Goal: Transaction & Acquisition: Subscribe to service/newsletter

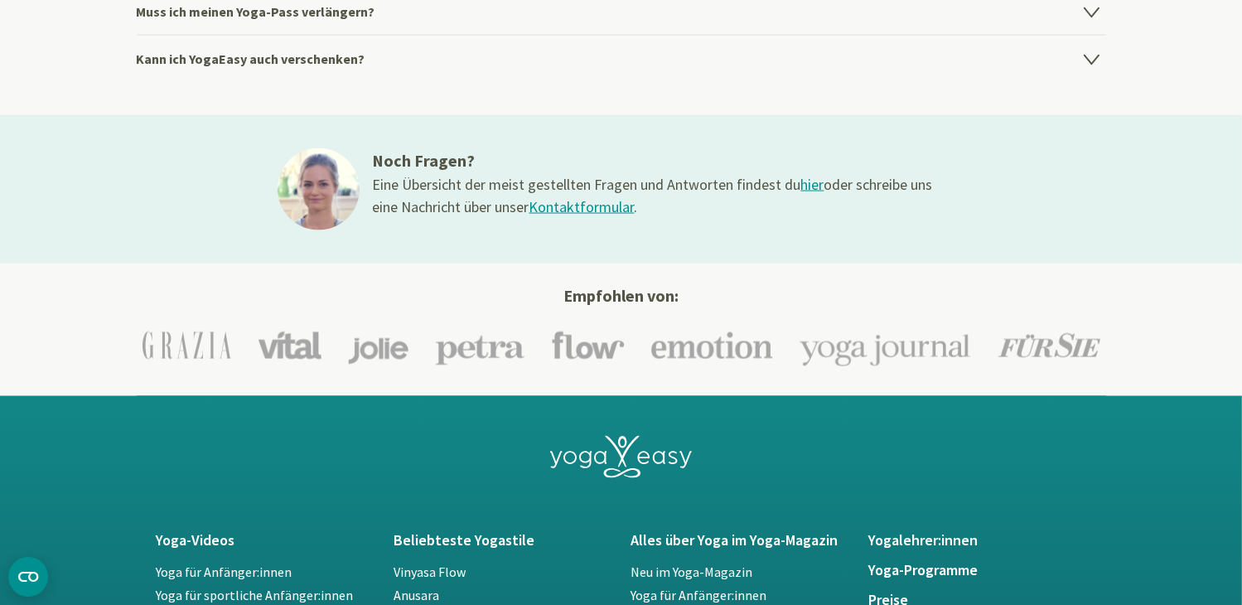
scroll to position [2403, 0]
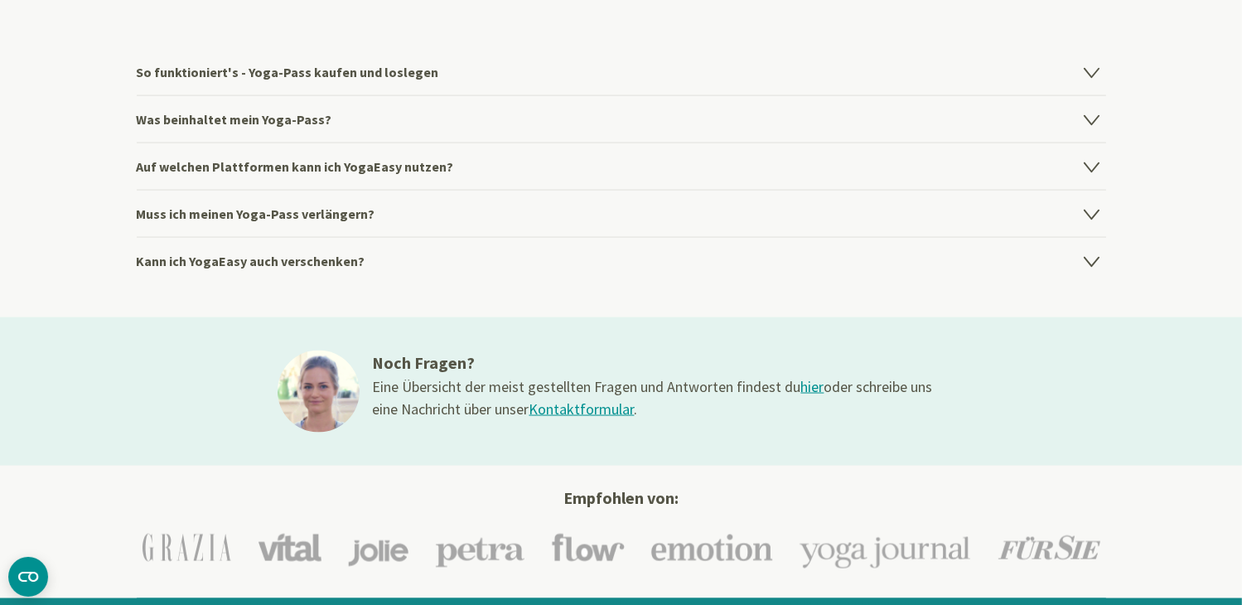
click at [325, 249] on h4 "Kann ich YogaEasy auch verschenken?" at bounding box center [621, 260] width 969 height 47
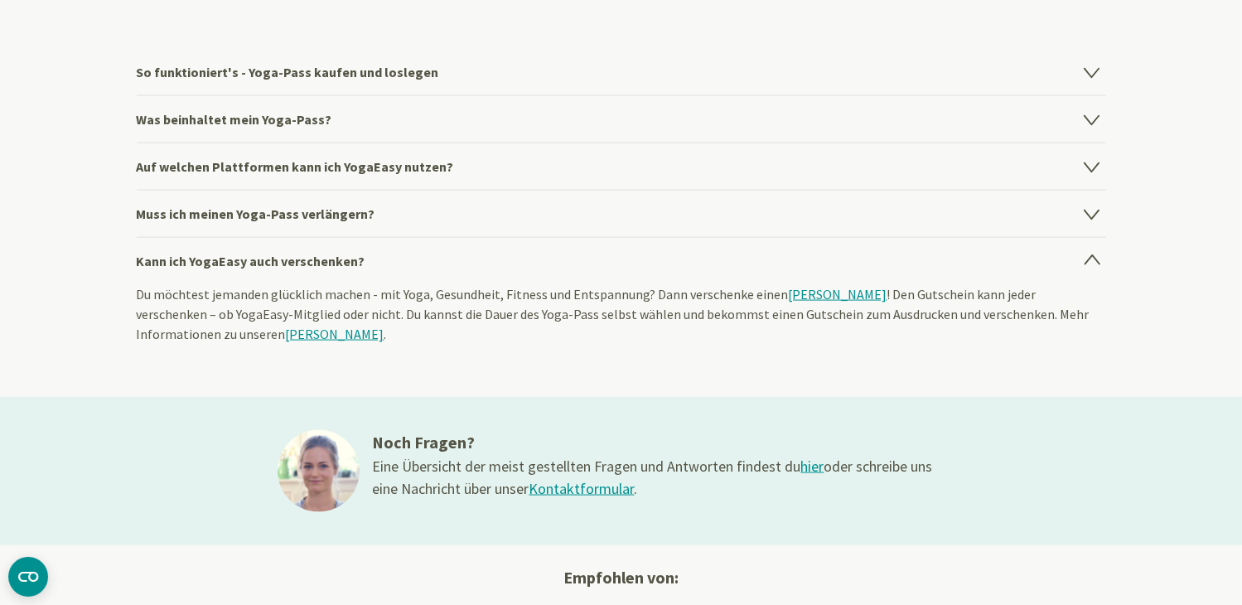
click at [811, 288] on link "[PERSON_NAME]" at bounding box center [838, 294] width 99 height 17
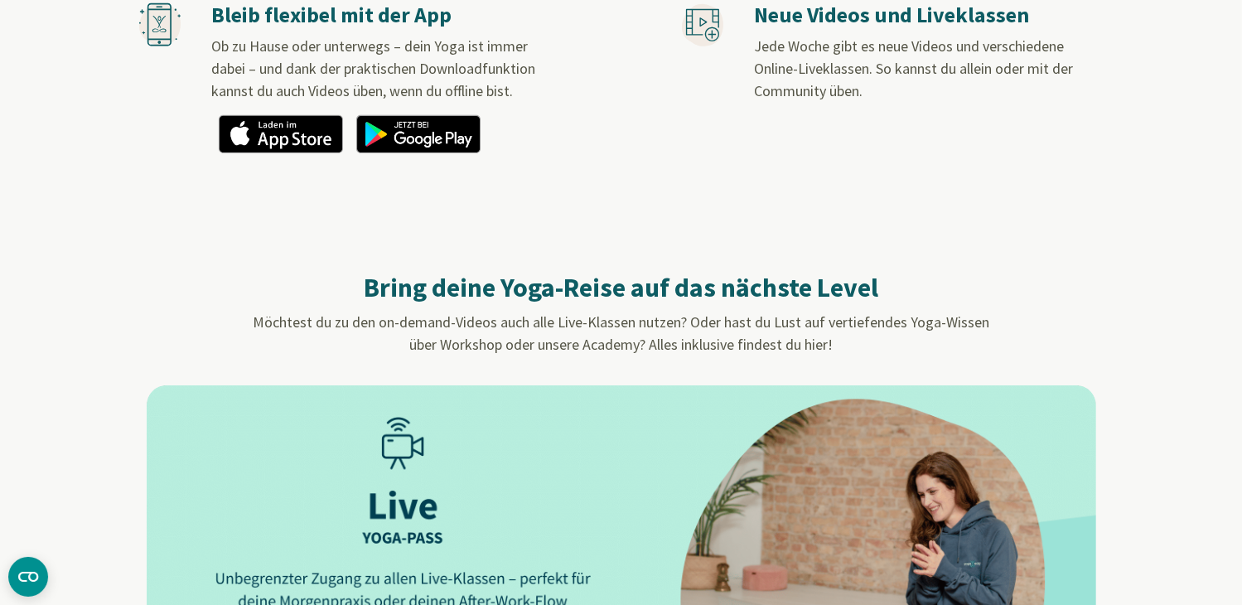
scroll to position [1491, 0]
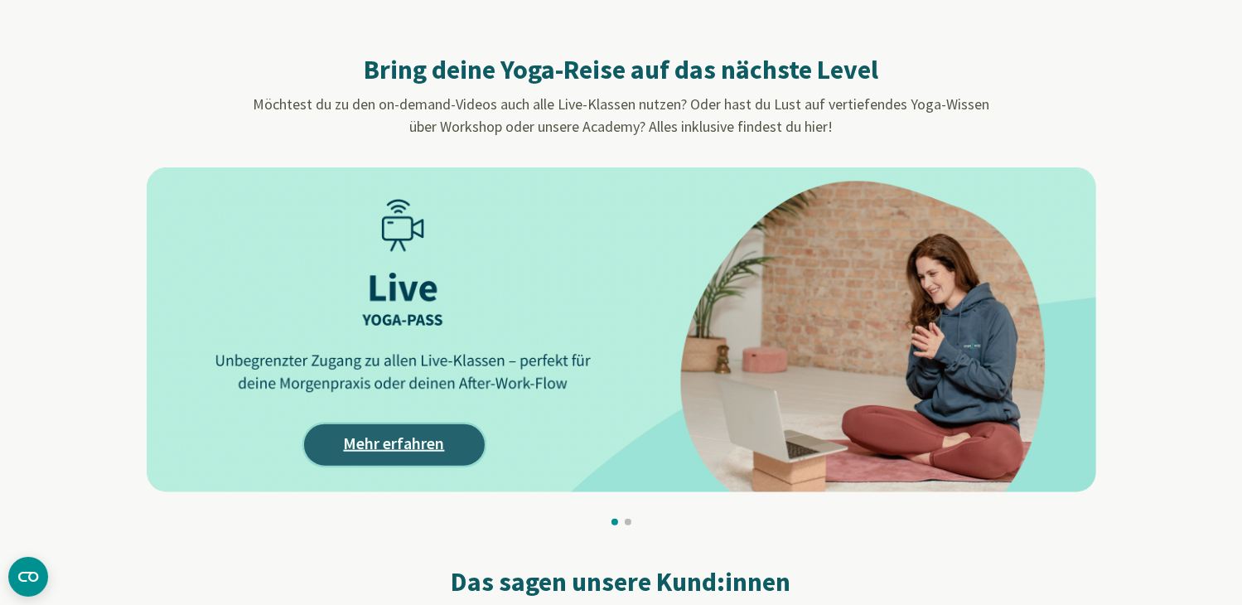
click at [371, 438] on link "Mehr erfahren" at bounding box center [394, 444] width 181 height 41
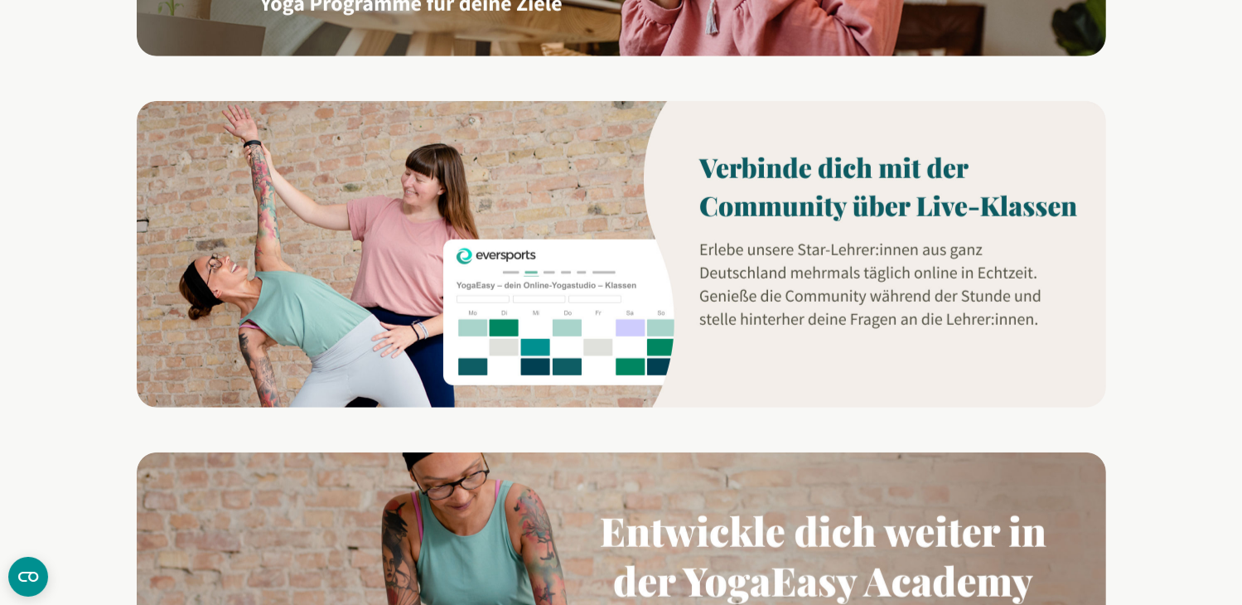
scroll to position [1491, 0]
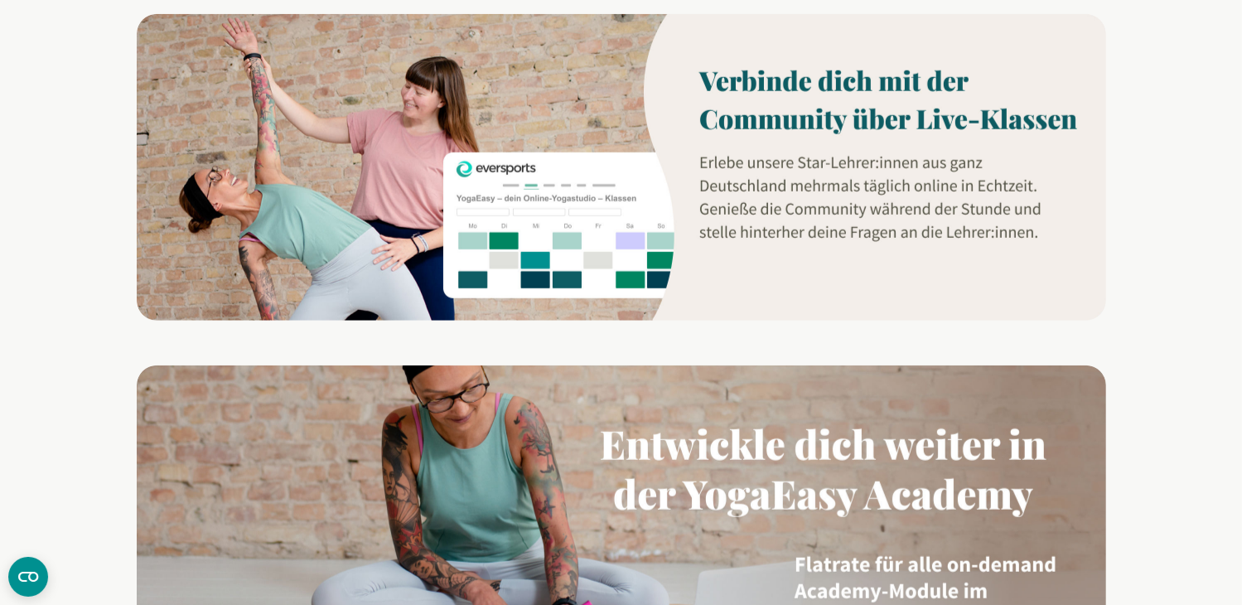
click at [555, 231] on img at bounding box center [621, 167] width 969 height 307
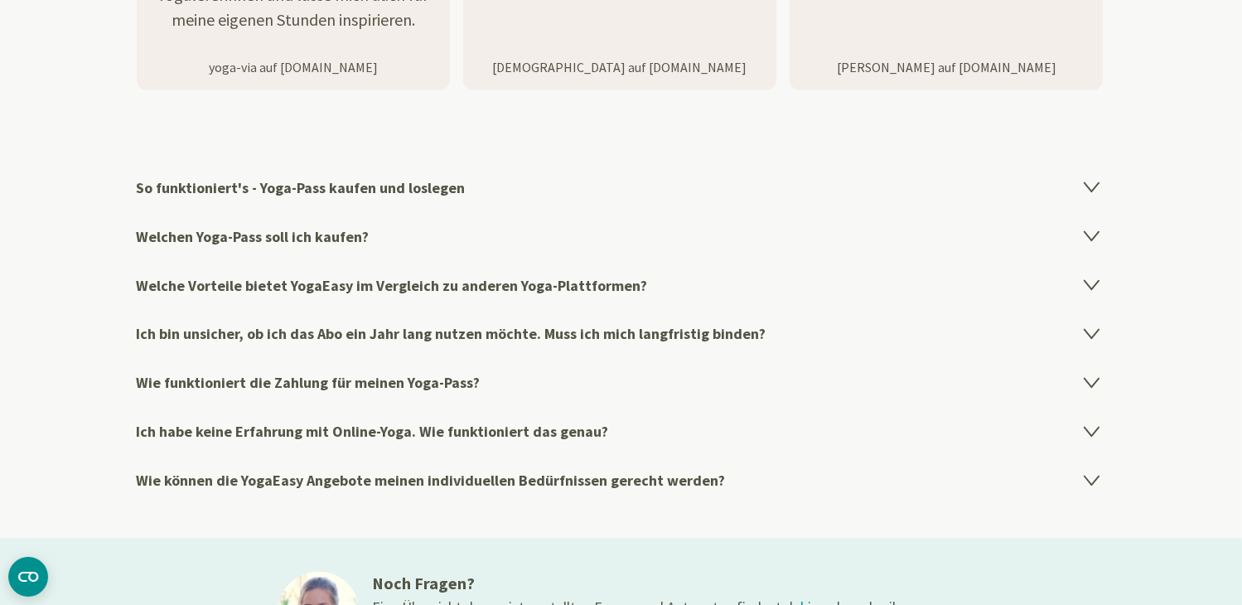
scroll to position [2817, 0]
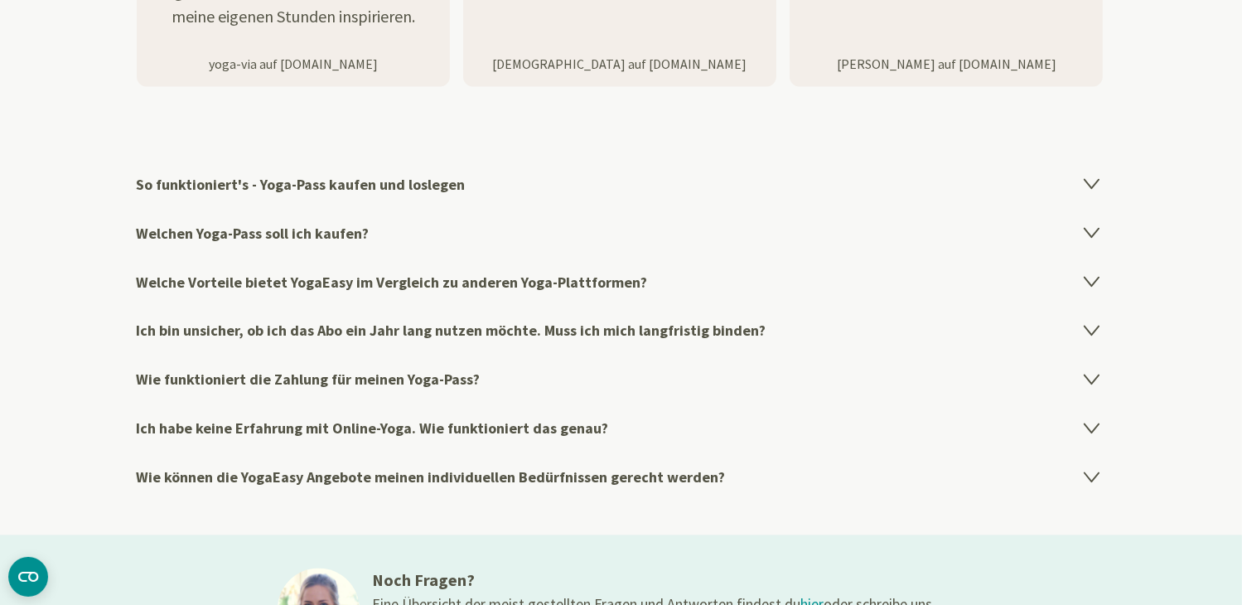
click at [434, 178] on h4 "So funktioniert's - Yoga-Pass kaufen und loslegen" at bounding box center [621, 184] width 969 height 49
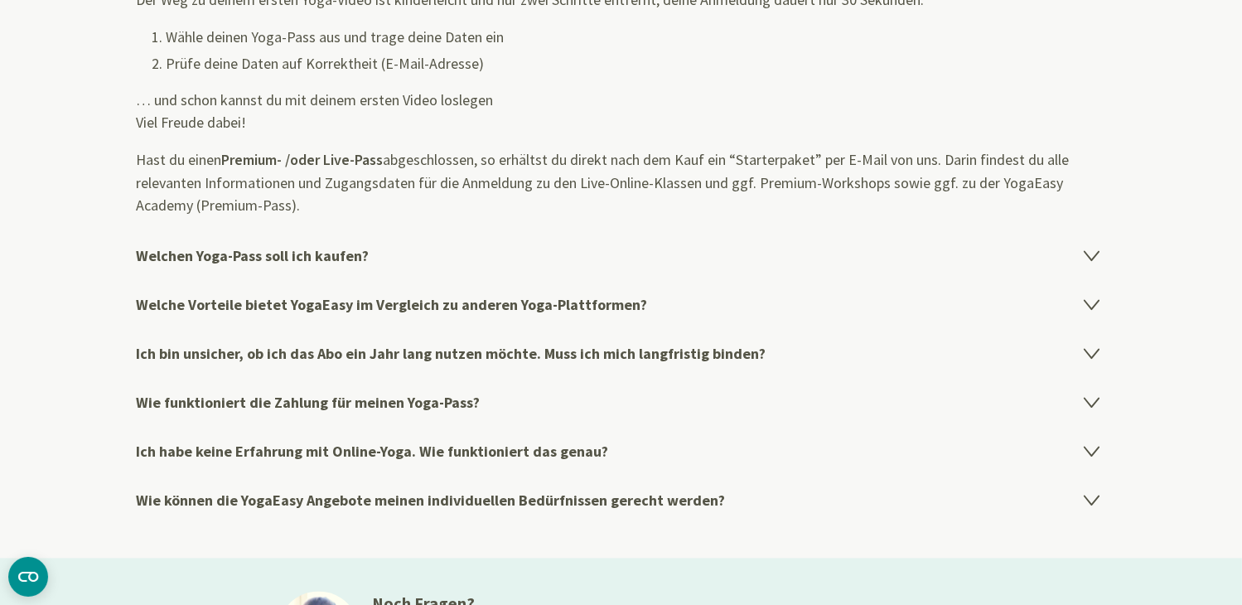
scroll to position [3149, 0]
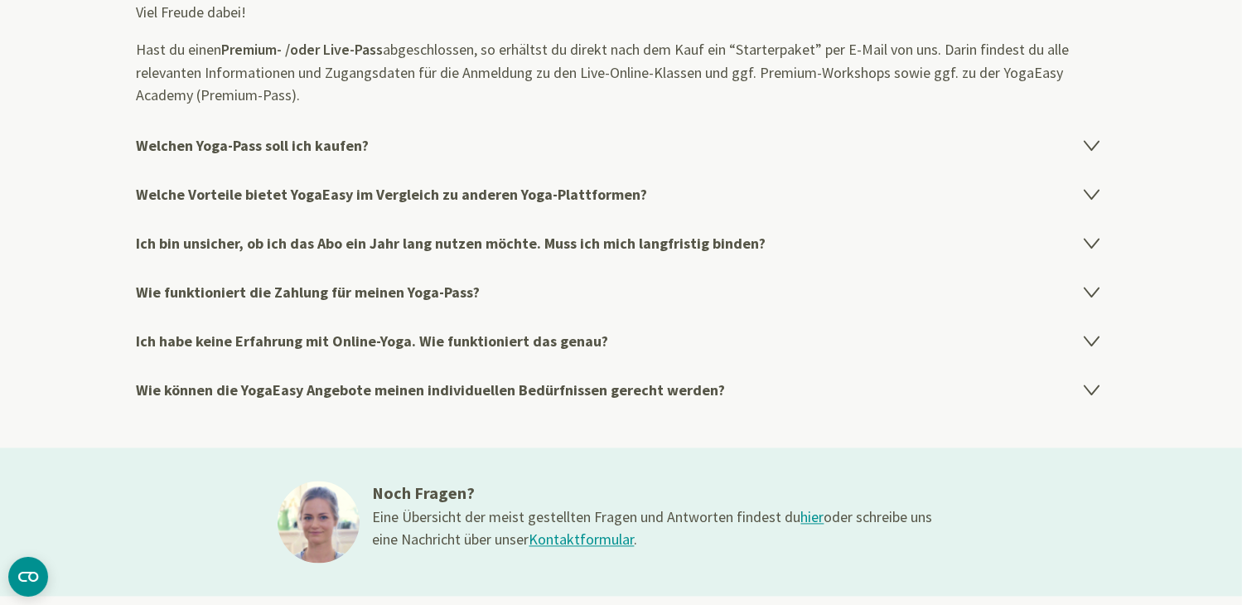
click at [434, 140] on h4 "Welchen Yoga-Pass soll ich kaufen?" at bounding box center [621, 145] width 969 height 49
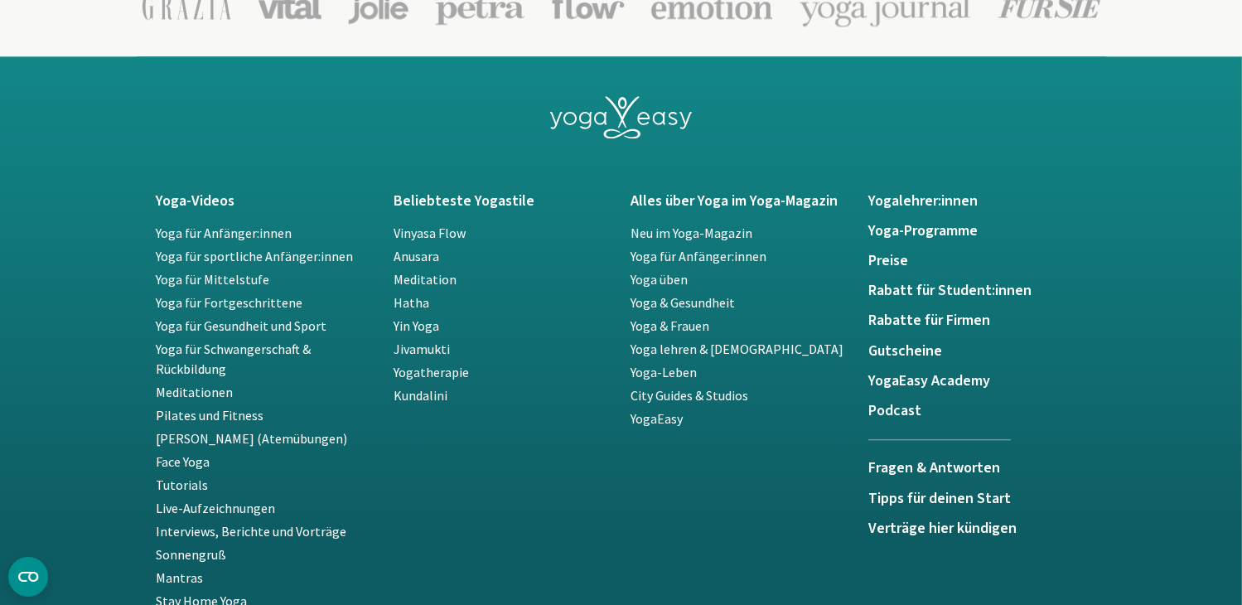
scroll to position [4060, 0]
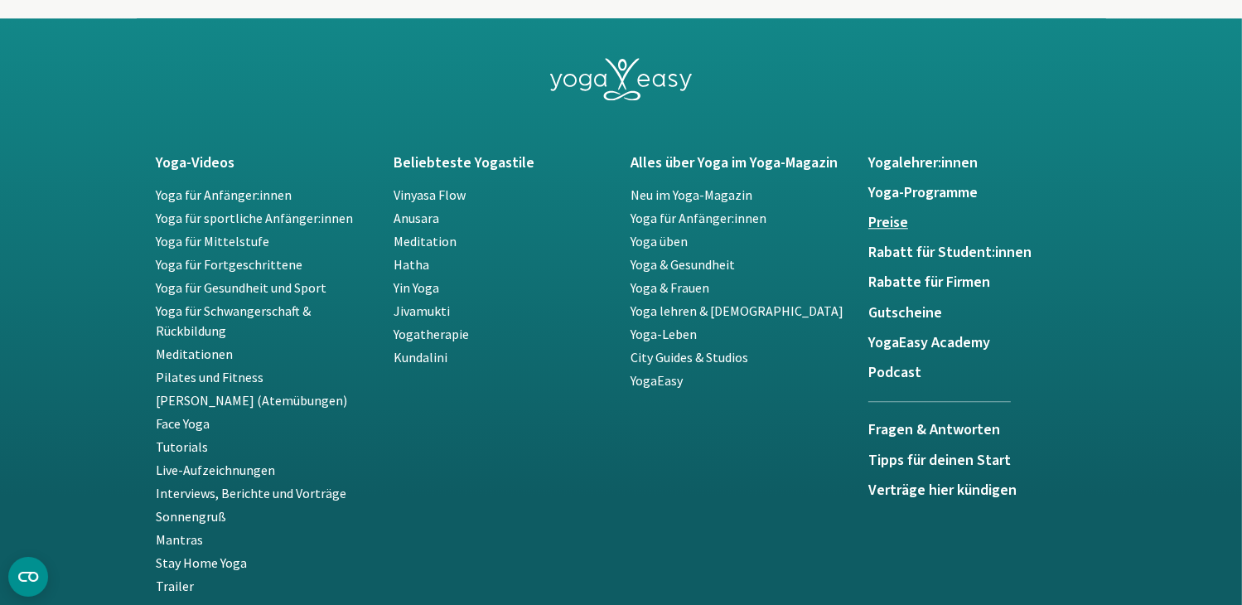
click at [895, 216] on h5 "Preise" at bounding box center [977, 223] width 218 height 17
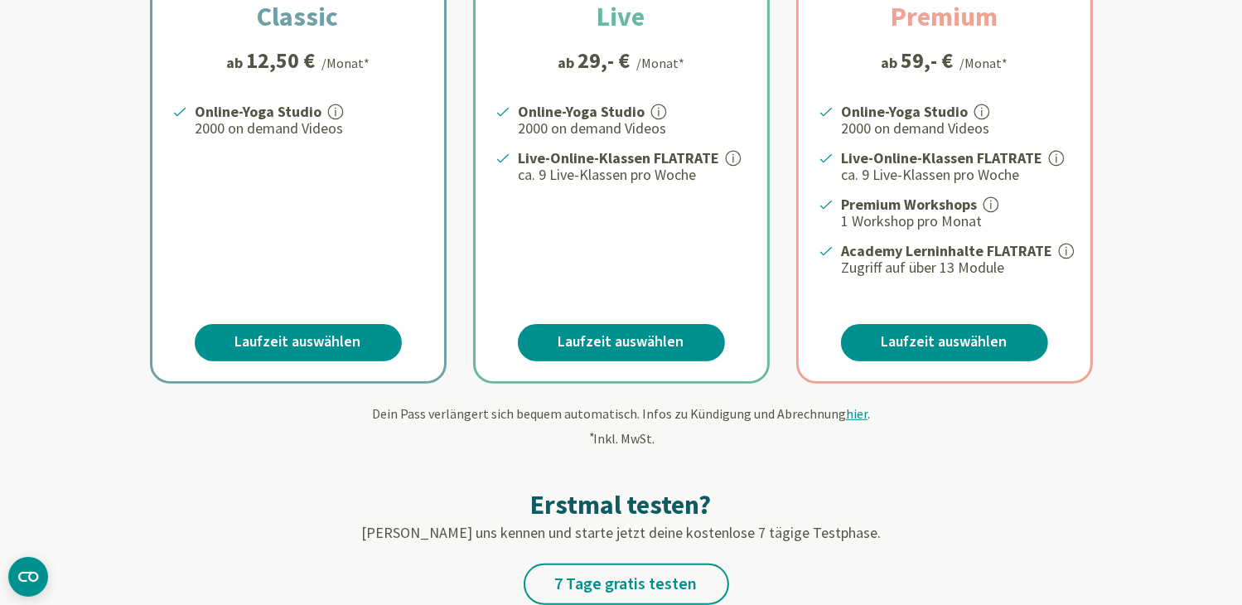
scroll to position [414, 0]
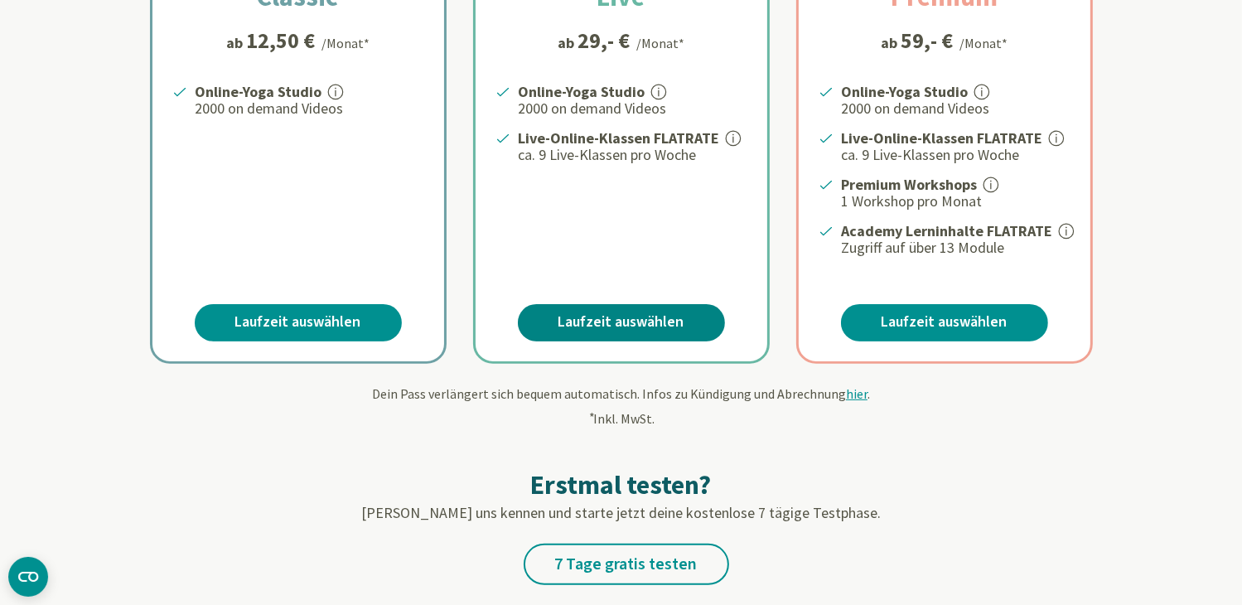
click at [587, 316] on link "Laufzeit auswählen" at bounding box center [621, 322] width 207 height 37
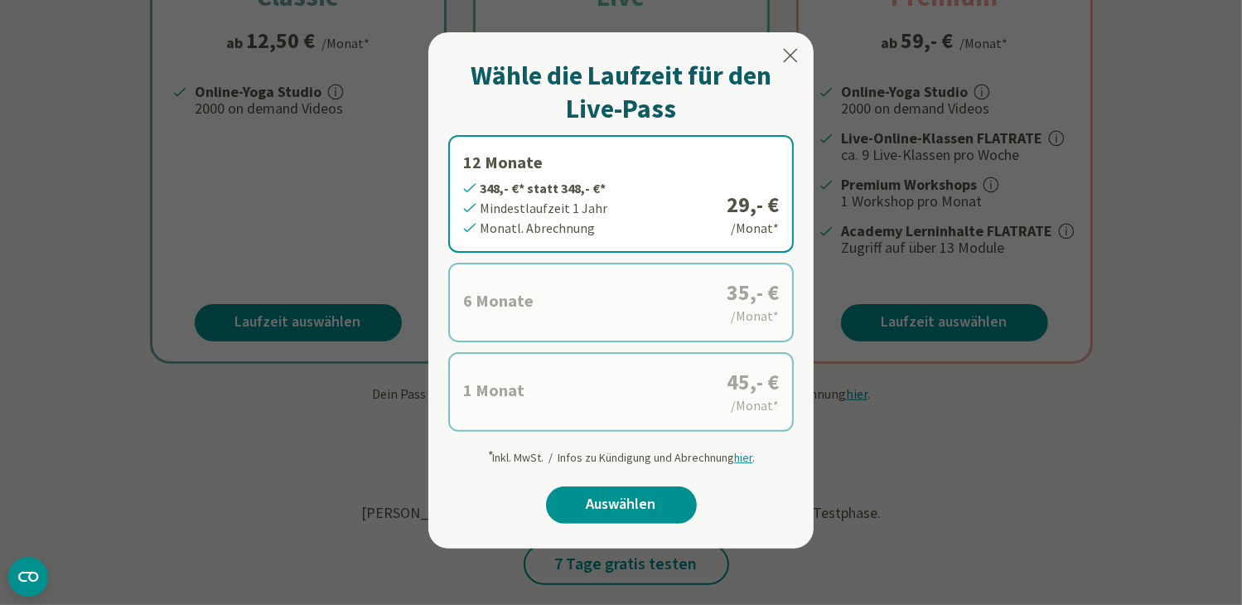
click at [587, 220] on label "12 Monate 348,- €* statt 348,- €* Mindestlaufzeit 1 Jahr Monatl. Abrechnung 29,…" at bounding box center [621, 194] width 346 height 118
click at [555, 328] on label "6 Monate 210,- €* statt 210,- €* Mindestlaufzeit 6 Monate Monatl. Abrechnung 35…" at bounding box center [621, 303] width 346 height 80
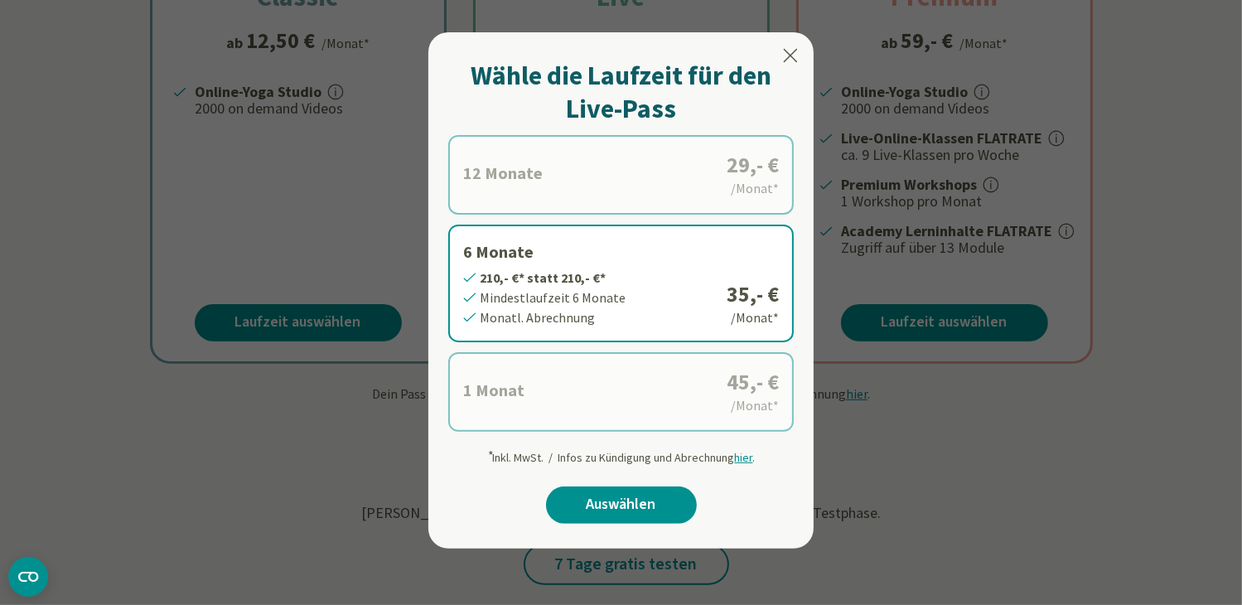
click at [659, 191] on label "12 Monate 348,- €* statt 348,- €* Mindestlaufzeit 1 Jahr Monatl. Abrechnung 29,…" at bounding box center [621, 175] width 346 height 80
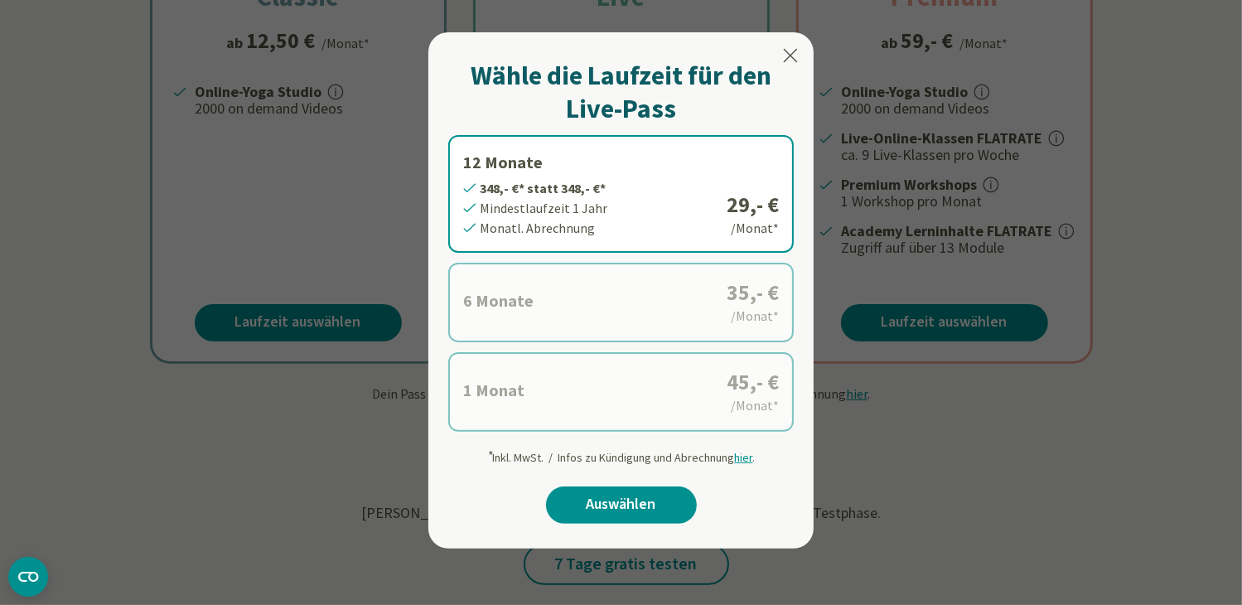
click at [595, 283] on label "6 Monate 210,- €* statt 210,- €* Mindestlaufzeit 6 Monate Monatl. Abrechnung 35…" at bounding box center [621, 303] width 346 height 80
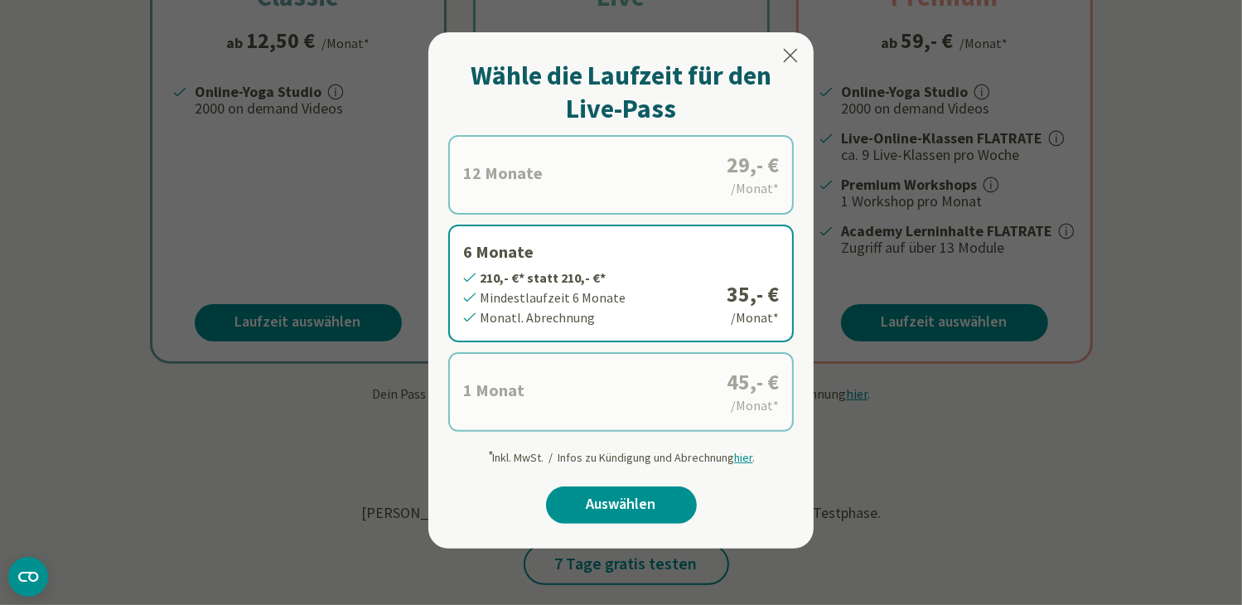
click at [592, 167] on label "12 Monate 348,- €* statt 348,- €* Mindestlaufzeit 1 Jahr Monatl. Abrechnung 29,…" at bounding box center [621, 175] width 346 height 80
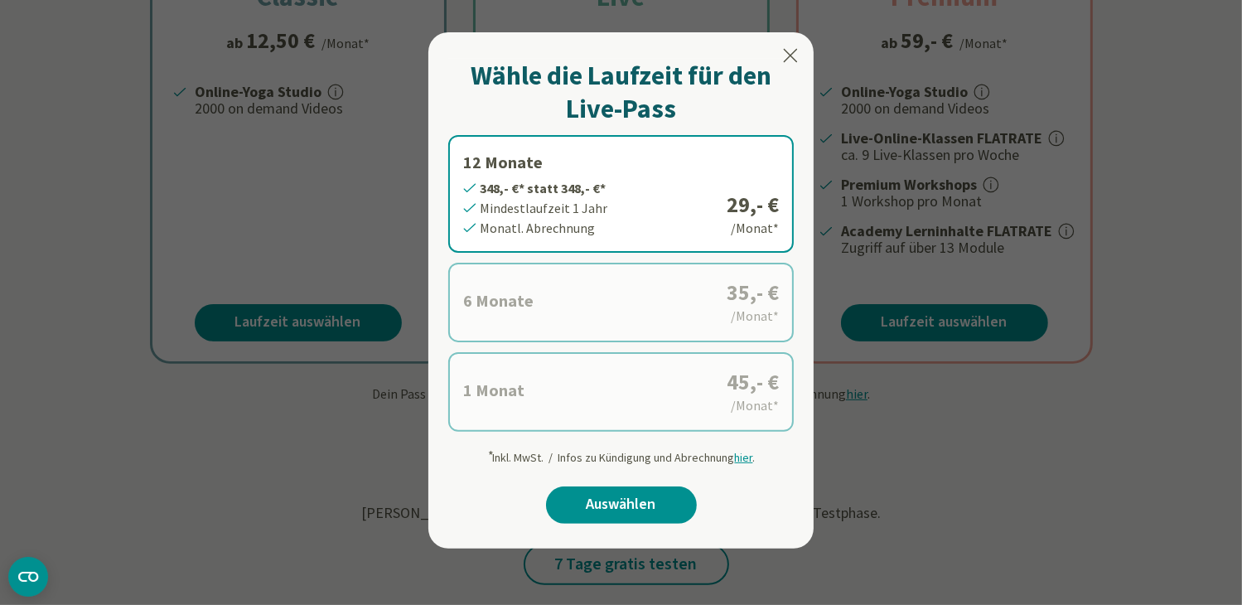
click at [534, 290] on label "6 Monate 210,- €* statt 210,- €* Mindestlaufzeit 6 Monate Monatl. Abrechnung 35…" at bounding box center [621, 303] width 346 height 80
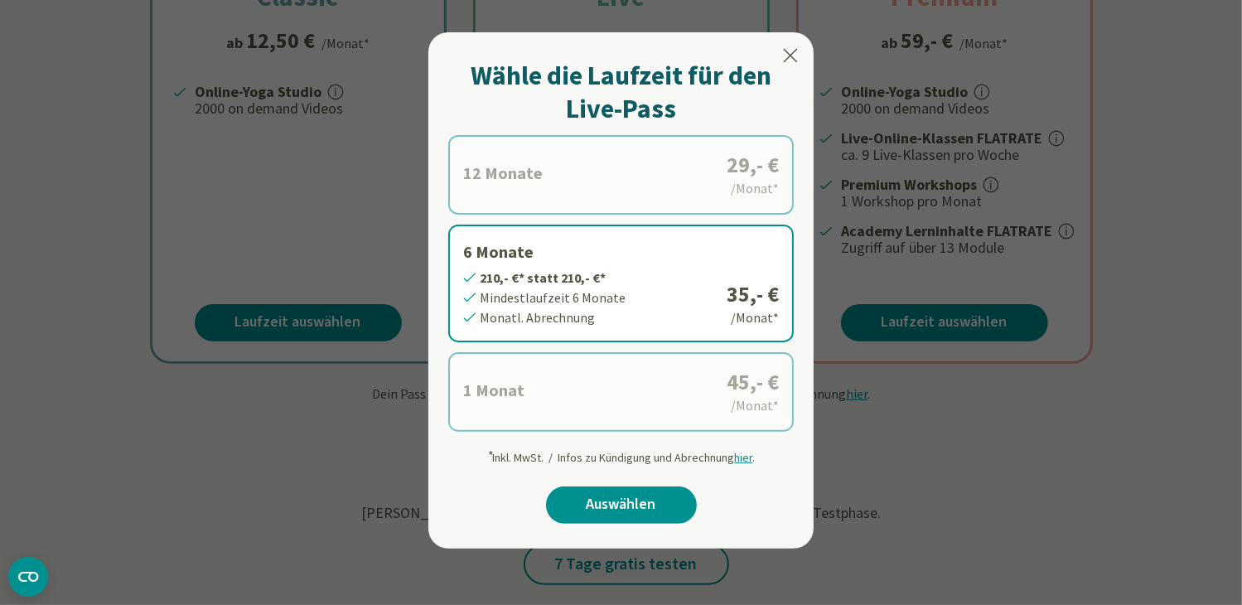
click at [488, 422] on label "1 Monat 45,- €* statt 45,- €* Mindestlaufzeit 1 Monat Monatl. Abrechnung 45,- €…" at bounding box center [621, 392] width 346 height 80
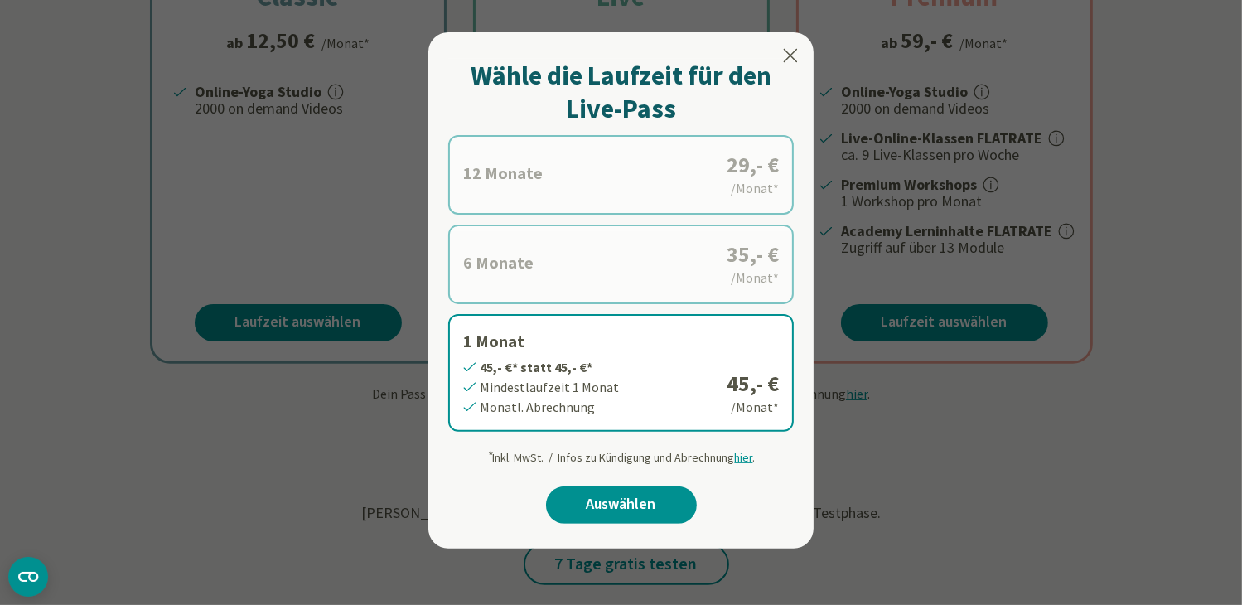
click at [795, 58] on icon at bounding box center [791, 56] width 20 height 20
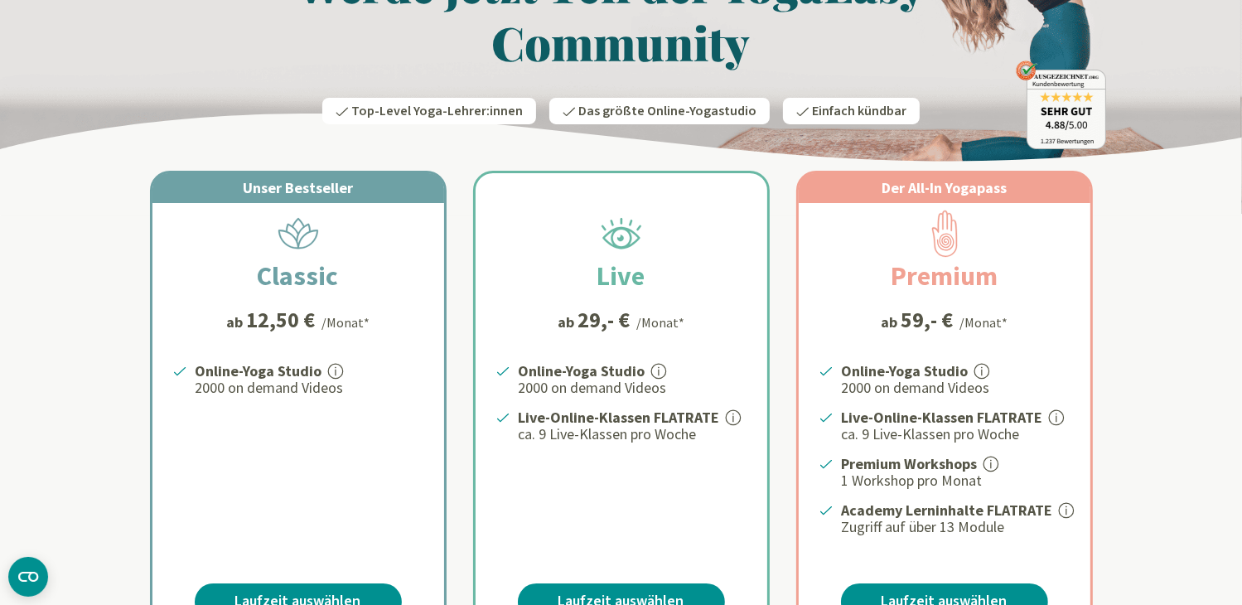
scroll to position [0, 0]
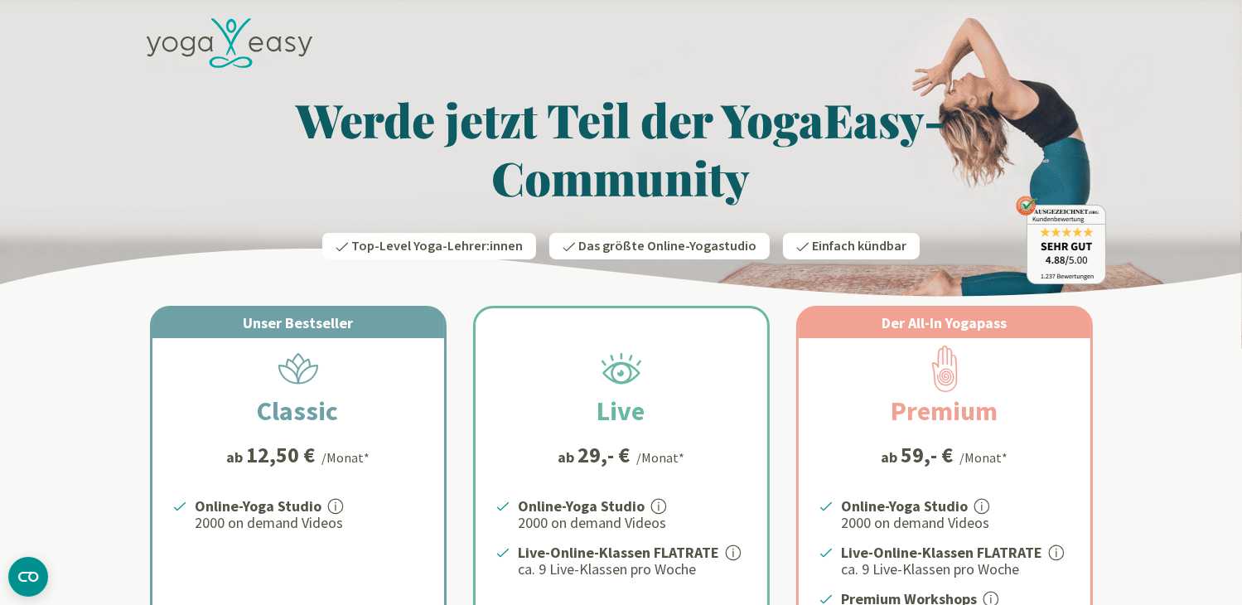
click at [259, 46] on icon at bounding box center [230, 43] width 166 height 51
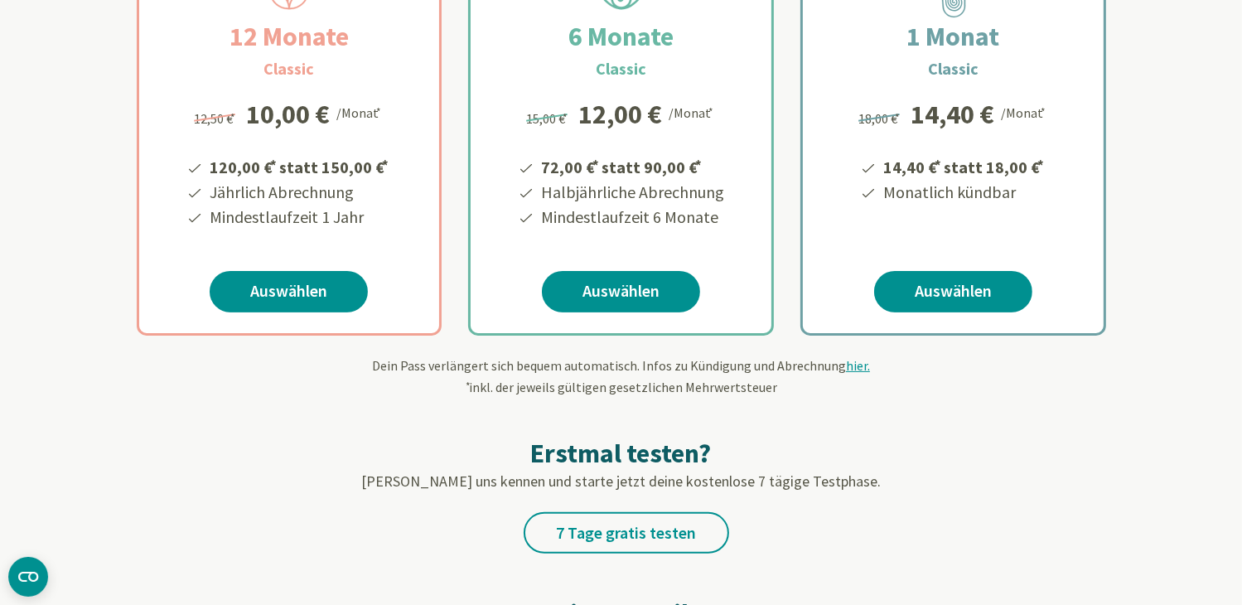
scroll to position [414, 0]
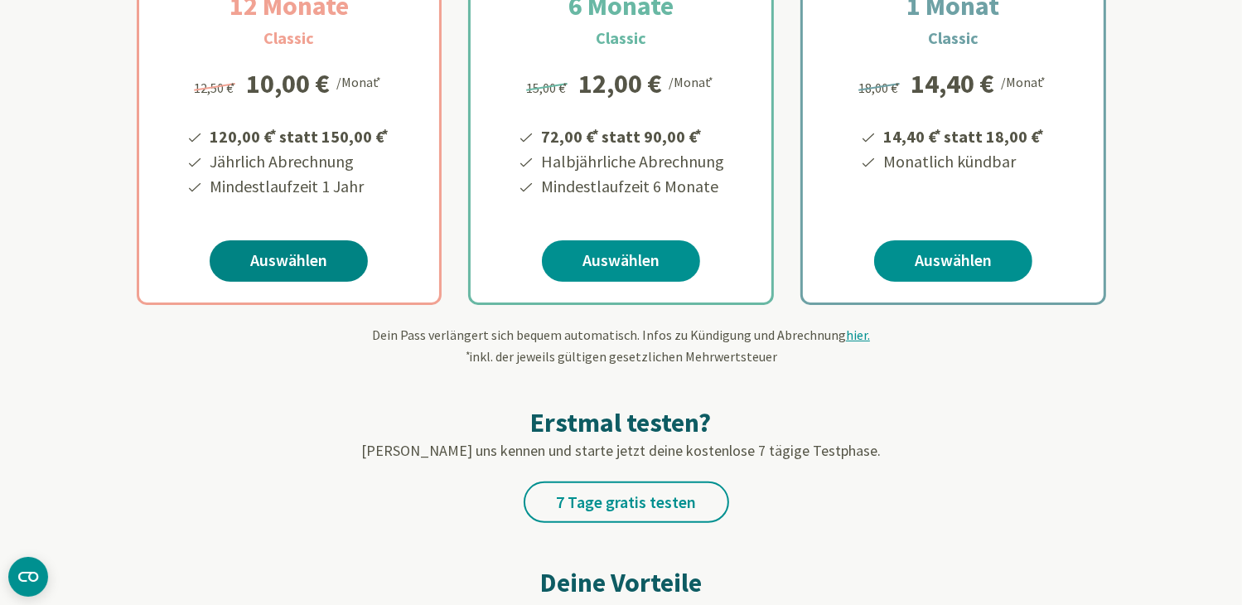
click at [251, 259] on link "Auswählen" at bounding box center [289, 260] width 158 height 41
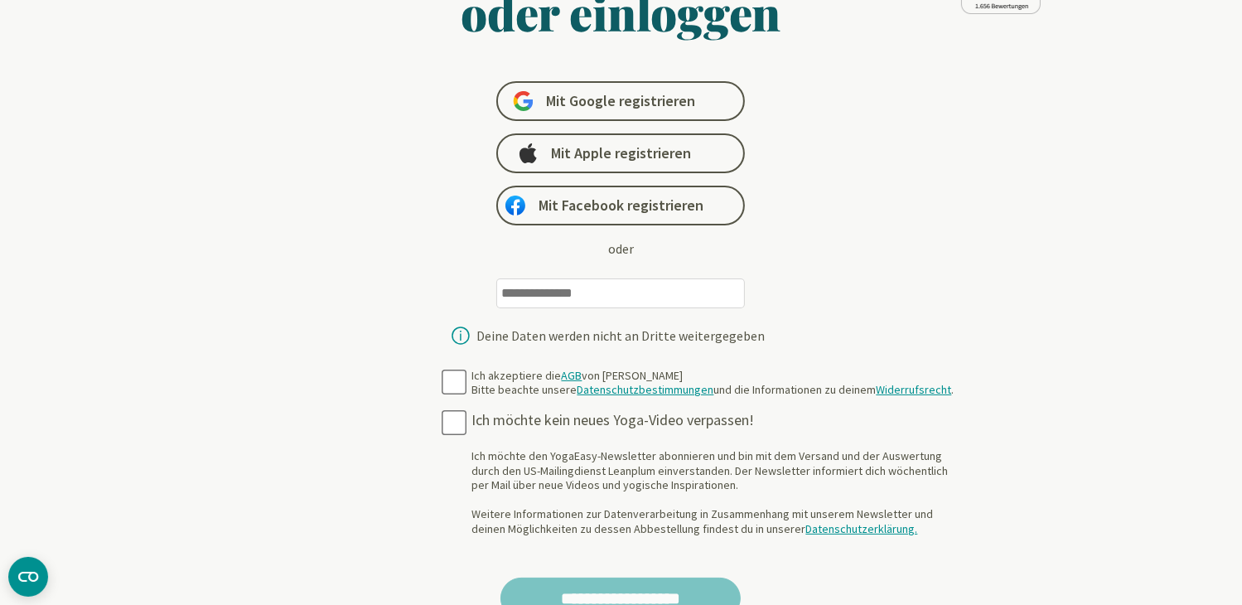
scroll to position [331, 0]
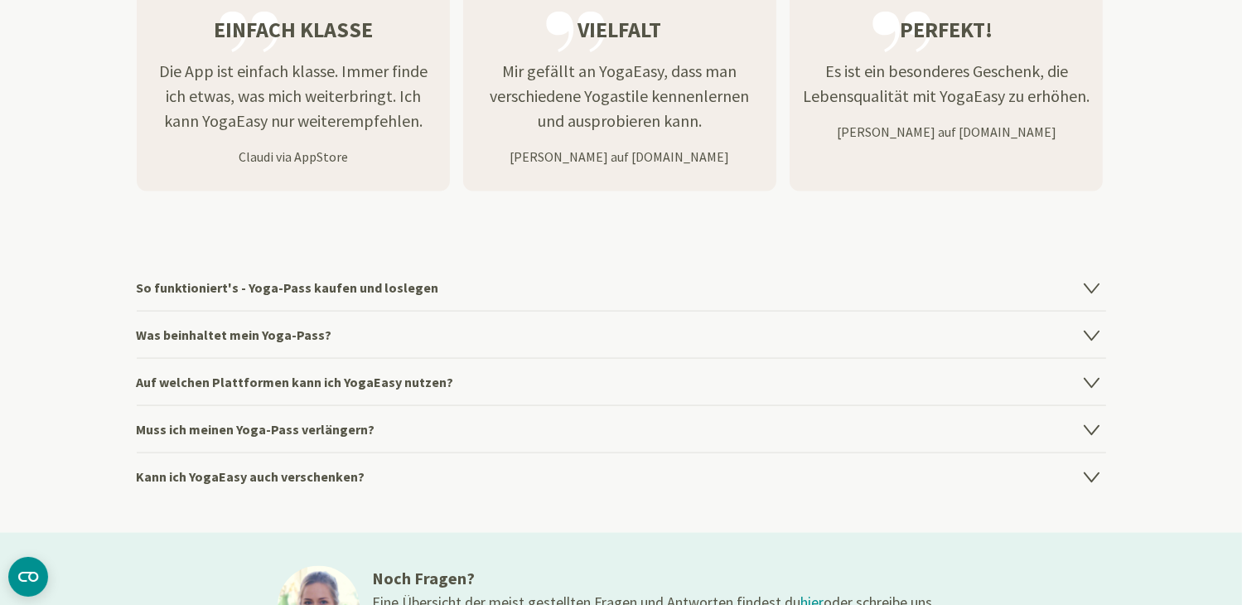
scroll to position [2237, 0]
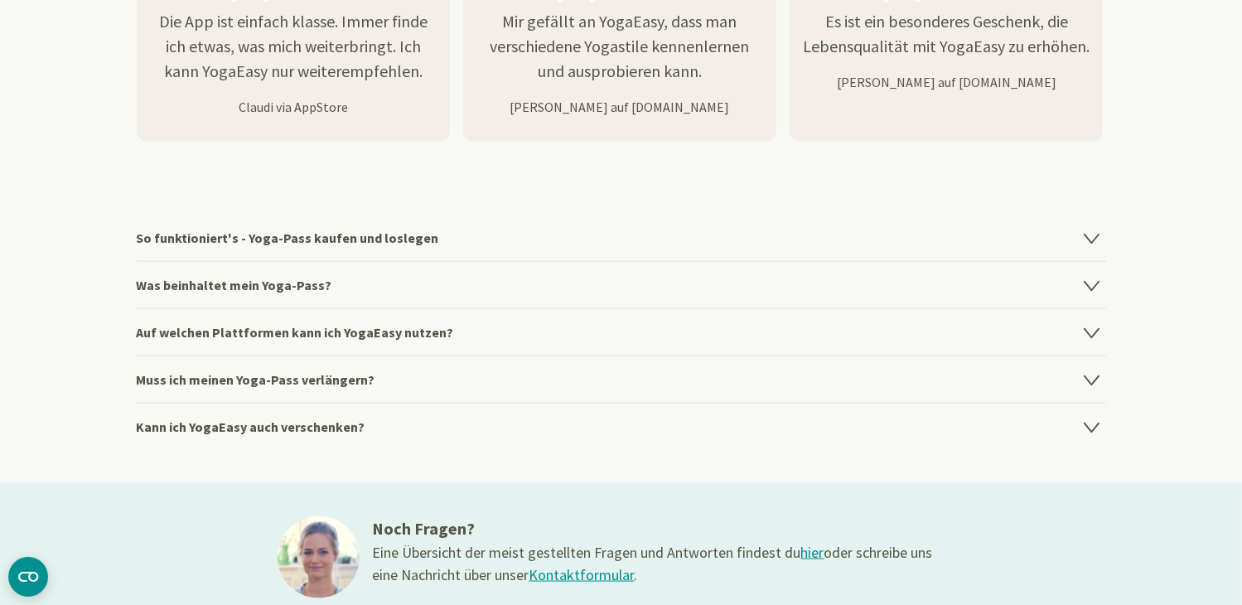
click at [414, 239] on h4 "So funktioniert's - Yoga-Pass kaufen und loslegen" at bounding box center [621, 238] width 969 height 46
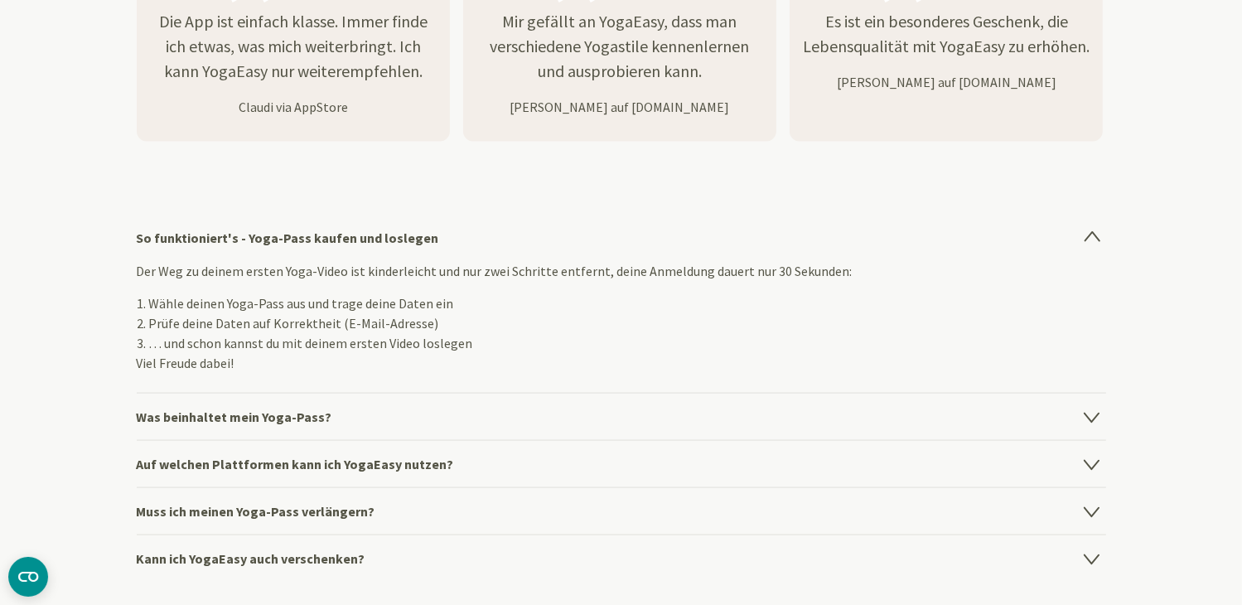
click at [327, 418] on h4 "Was beinhaltet mein Yoga-Pass?" at bounding box center [621, 416] width 969 height 47
